Goal: Information Seeking & Learning: Learn about a topic

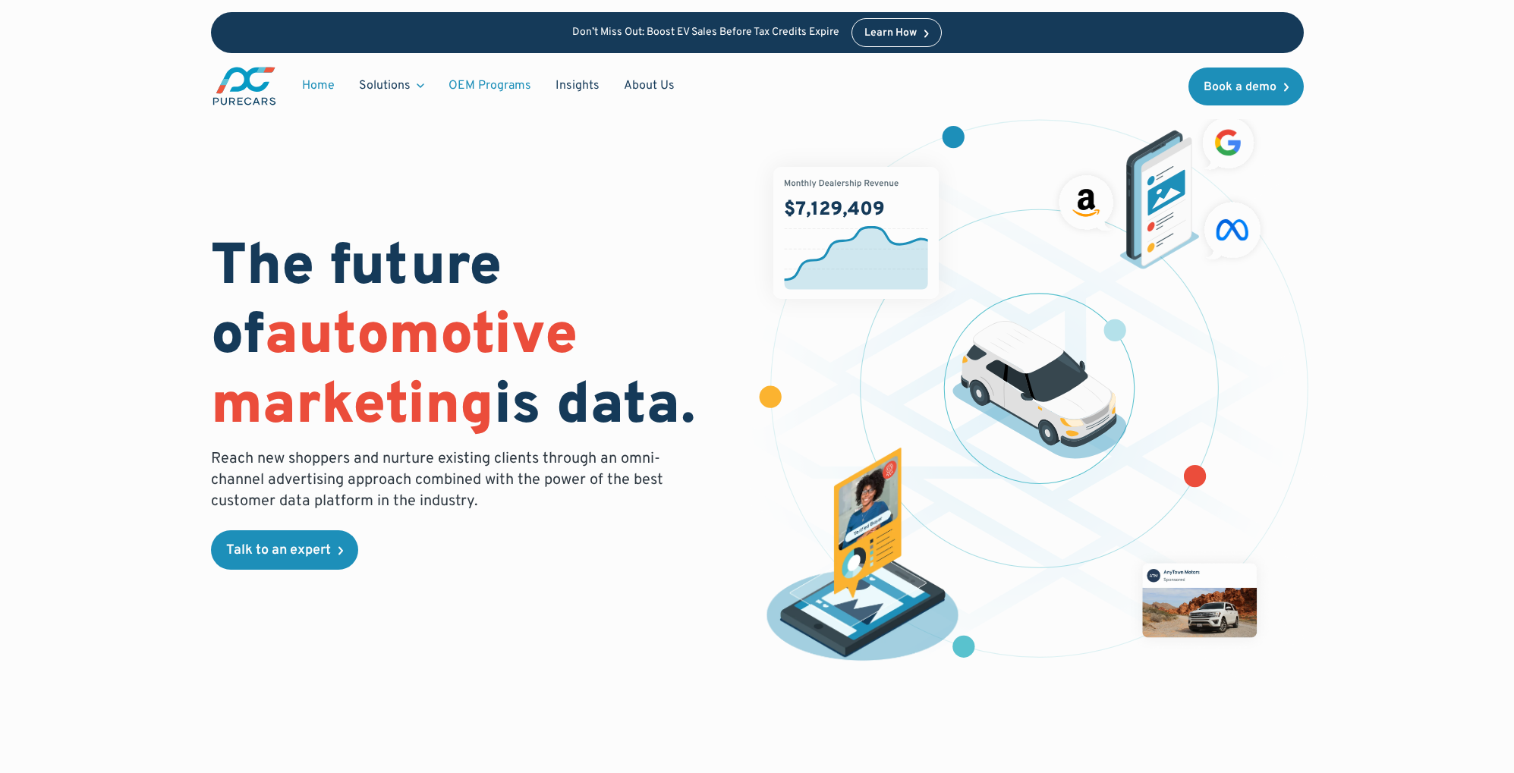
click at [457, 90] on link "OEM Programs" at bounding box center [489, 85] width 107 height 29
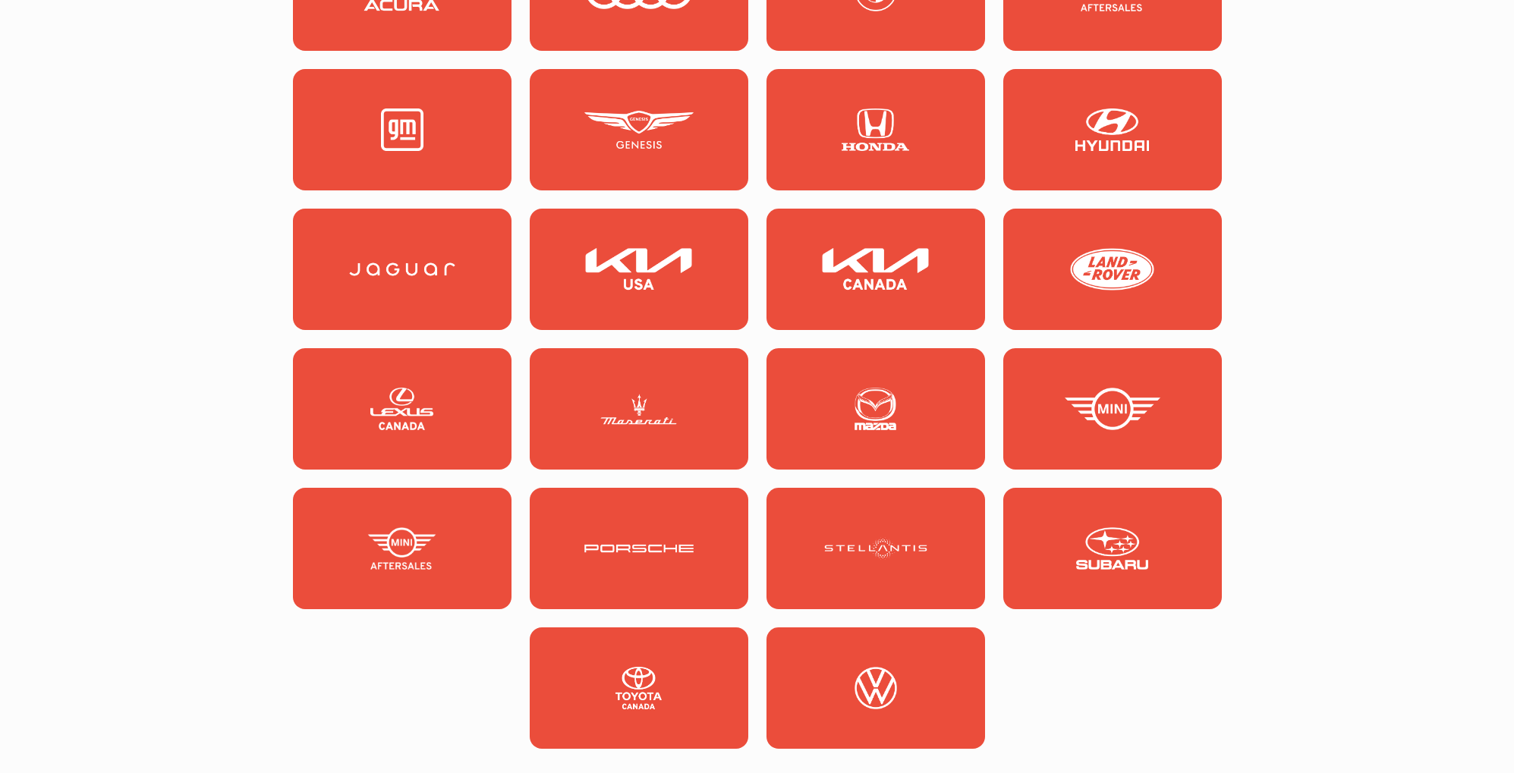
scroll to position [1586, 0]
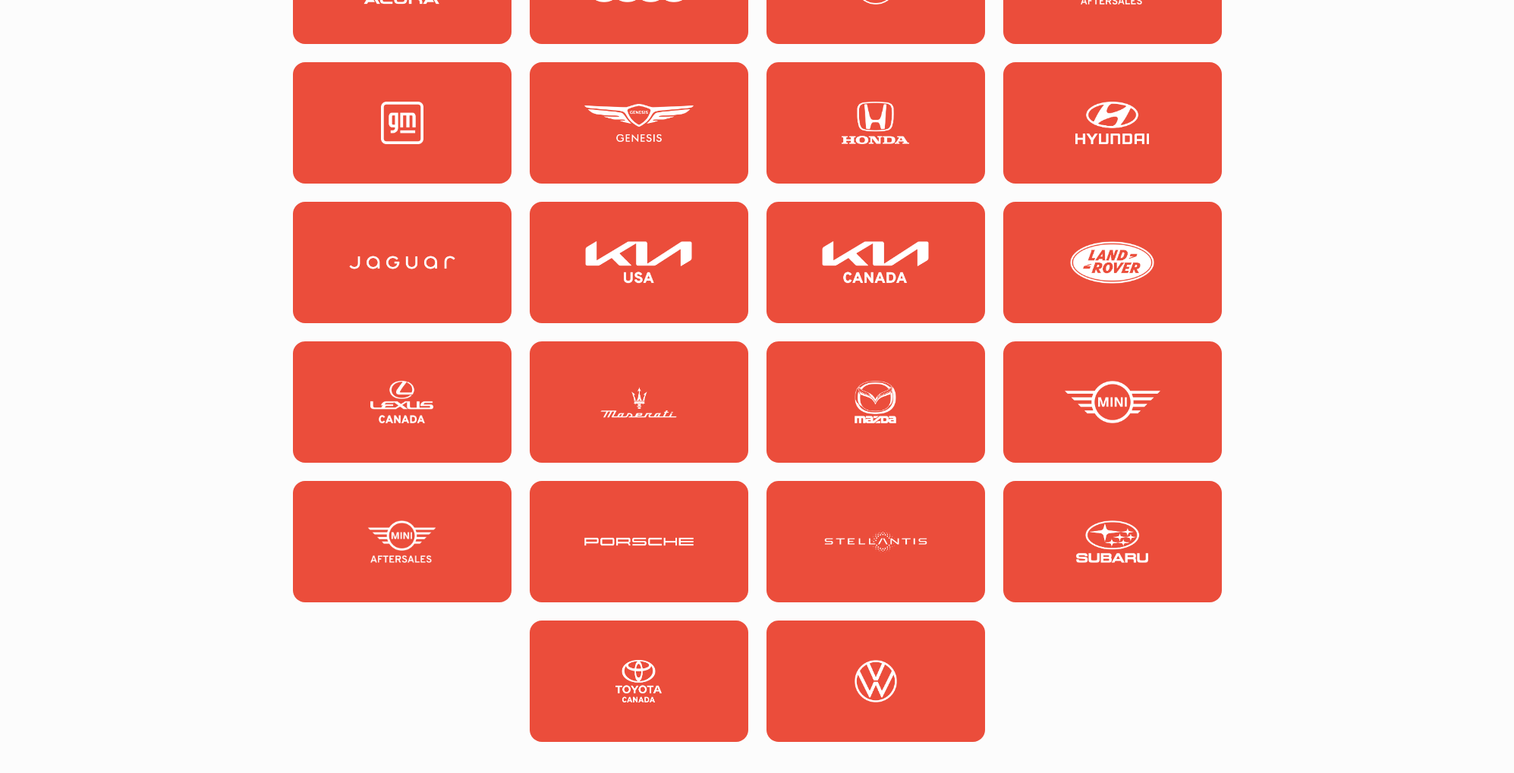
click at [887, 129] on img at bounding box center [875, 123] width 109 height 43
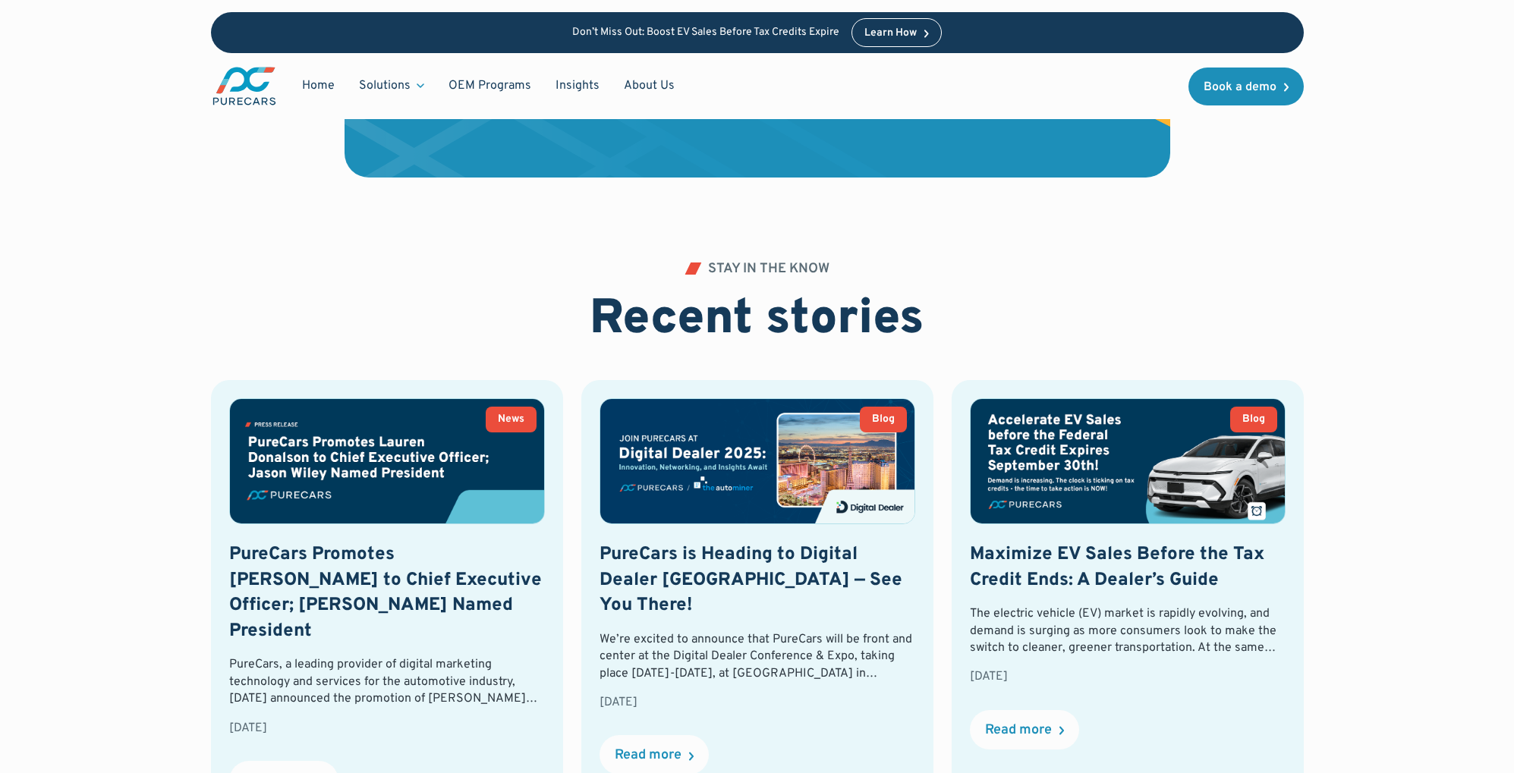
scroll to position [3278, 0]
